Goal: Information Seeking & Learning: Check status

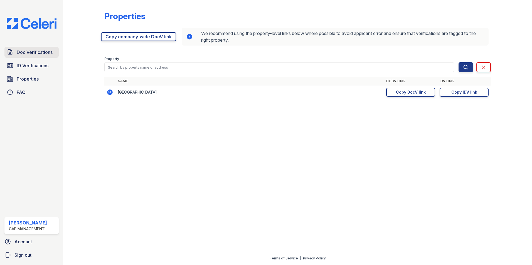
click at [38, 52] on span "Doc Verifications" at bounding box center [35, 52] width 36 height 7
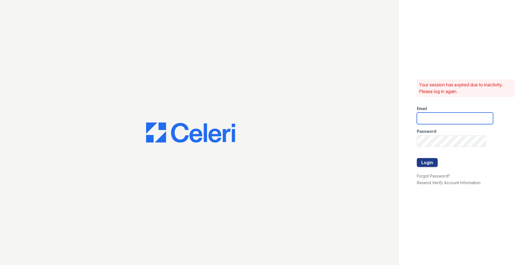
type input "[EMAIL_ADDRESS][DOMAIN_NAME]"
click at [427, 162] on button "Login" at bounding box center [427, 162] width 21 height 9
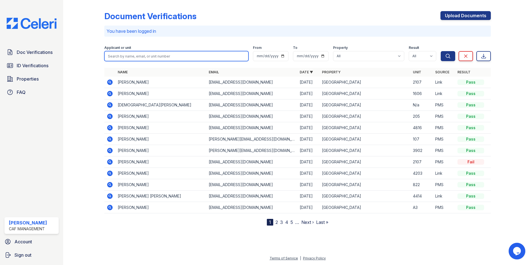
click at [123, 55] on input "search" at bounding box center [176, 56] width 144 height 10
type input "[PERSON_NAME]"
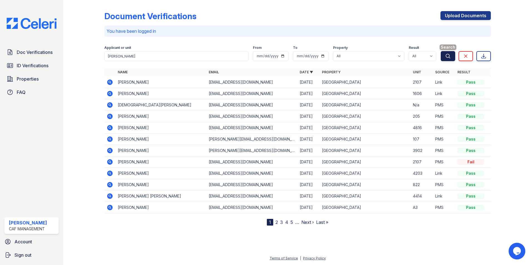
click at [448, 58] on icon "submit" at bounding box center [448, 56] width 4 height 4
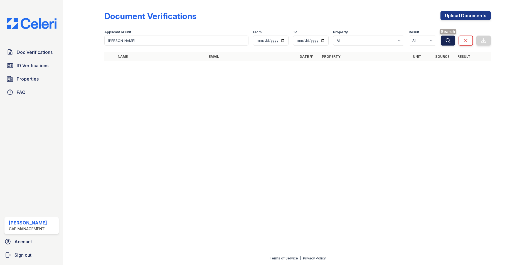
click at [447, 41] on icon "submit" at bounding box center [448, 41] width 6 height 6
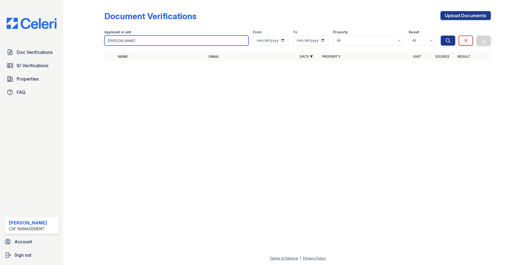
drag, startPoint x: 137, startPoint y: 43, endPoint x: 92, endPoint y: 37, distance: 45.2
click at [92, 37] on div "Document Verifications Upload Documents Filter Applicant or unit zachariah spen…" at bounding box center [297, 38] width 451 height 76
type input "zachariah spe"
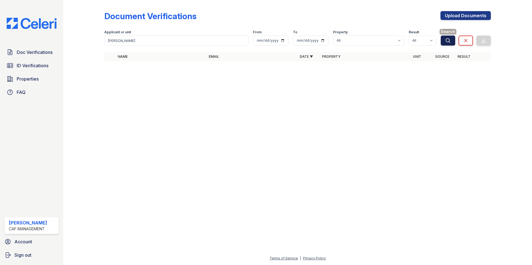
click at [449, 40] on icon "submit" at bounding box center [448, 41] width 6 height 6
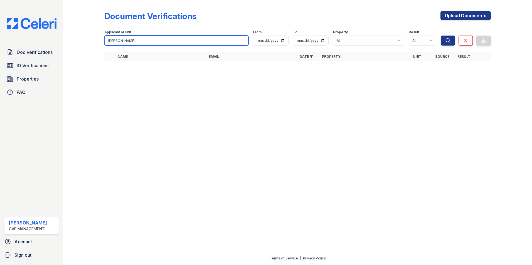
drag, startPoint x: 132, startPoint y: 41, endPoint x: 137, endPoint y: 43, distance: 5.4
click at [133, 42] on input "zachariah spe" at bounding box center [176, 41] width 144 height 10
type input "zachariah spencer"
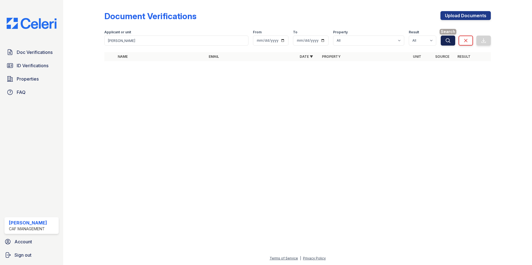
click at [450, 40] on icon "submit" at bounding box center [448, 41] width 6 height 6
click at [33, 64] on span "ID Verifications" at bounding box center [33, 65] width 32 height 7
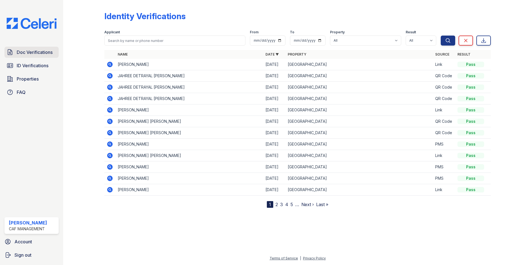
click at [39, 54] on span "Doc Verifications" at bounding box center [35, 52] width 36 height 7
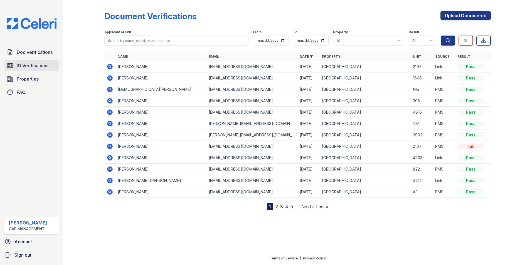
click at [29, 67] on span "ID Verifications" at bounding box center [33, 65] width 32 height 7
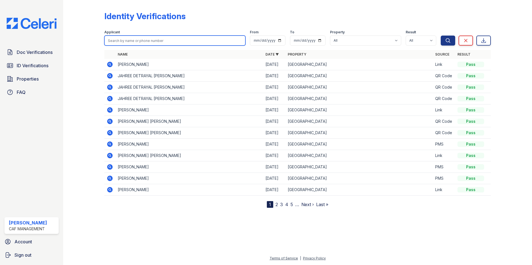
click at [123, 42] on input "search" at bounding box center [174, 41] width 141 height 10
type input "alexander soliz"
